Goal: Task Accomplishment & Management: Use online tool/utility

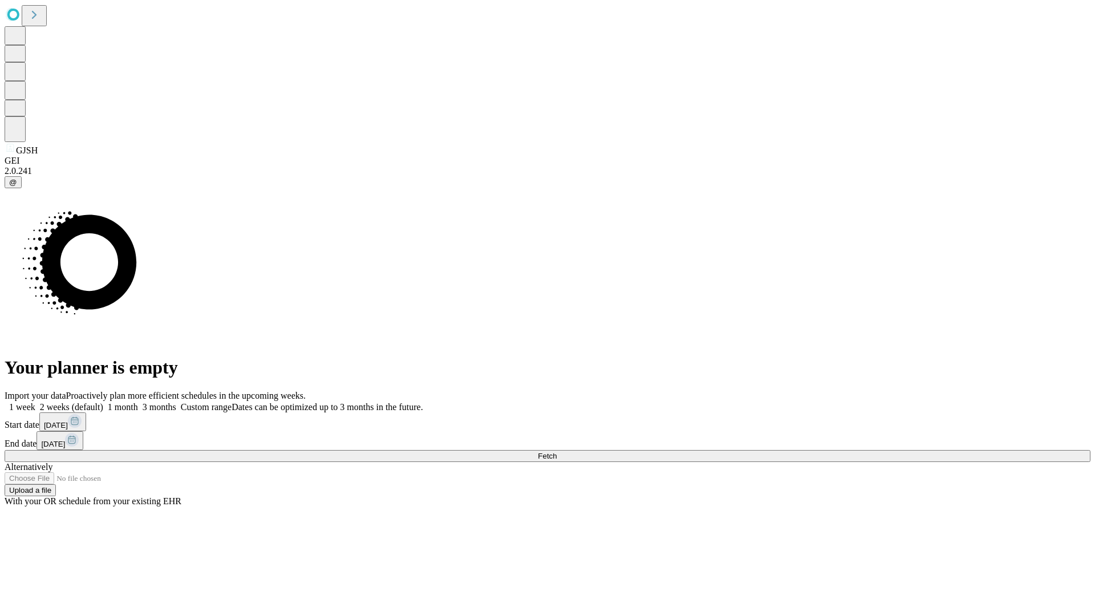
click at [556, 452] on span "Fetch" at bounding box center [547, 456] width 19 height 9
